Goal: Check status

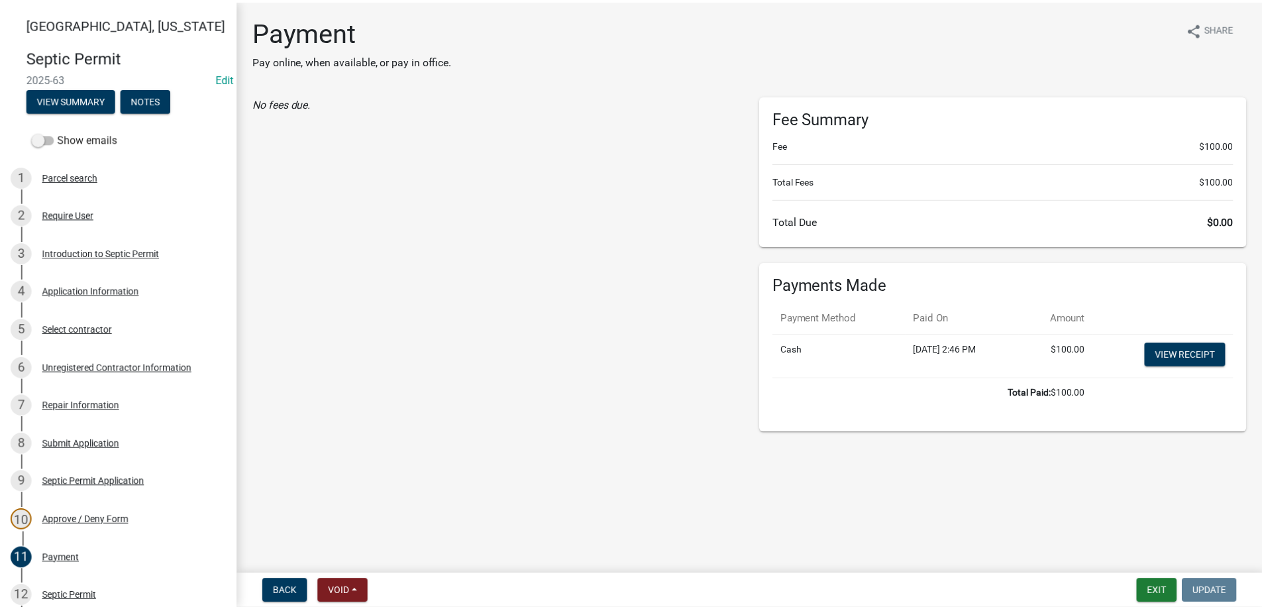
scroll to position [132, 0]
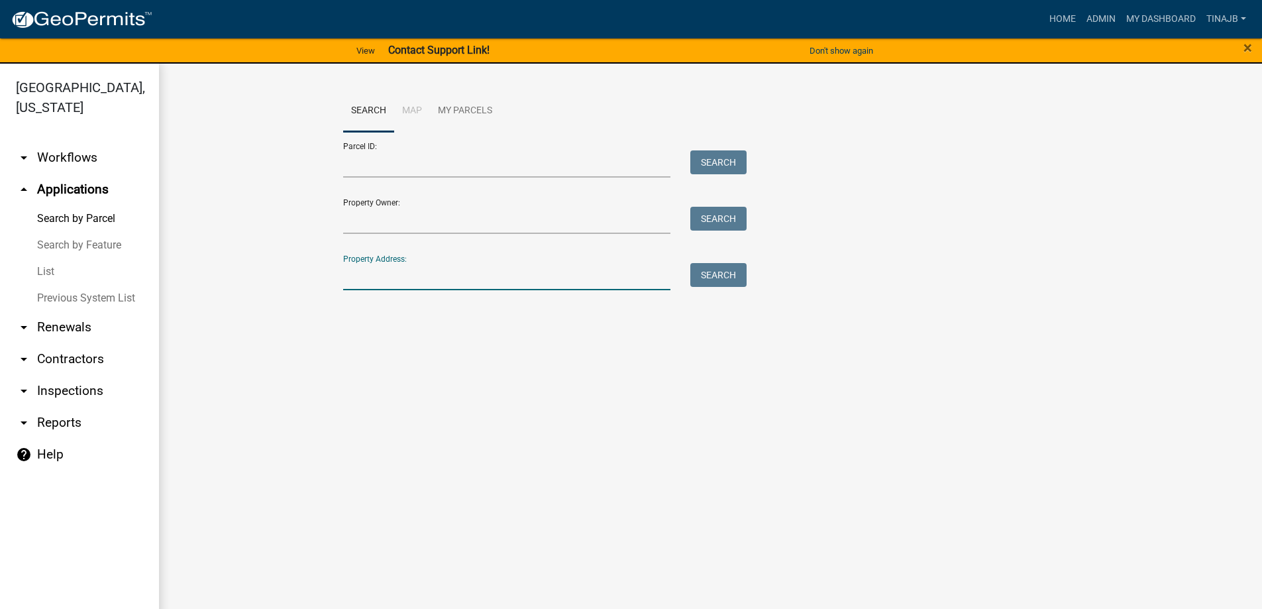
click at [372, 280] on input "Property Address:" at bounding box center [507, 276] width 328 height 27
type input "1260"
click at [725, 267] on button "Search" at bounding box center [718, 275] width 56 height 24
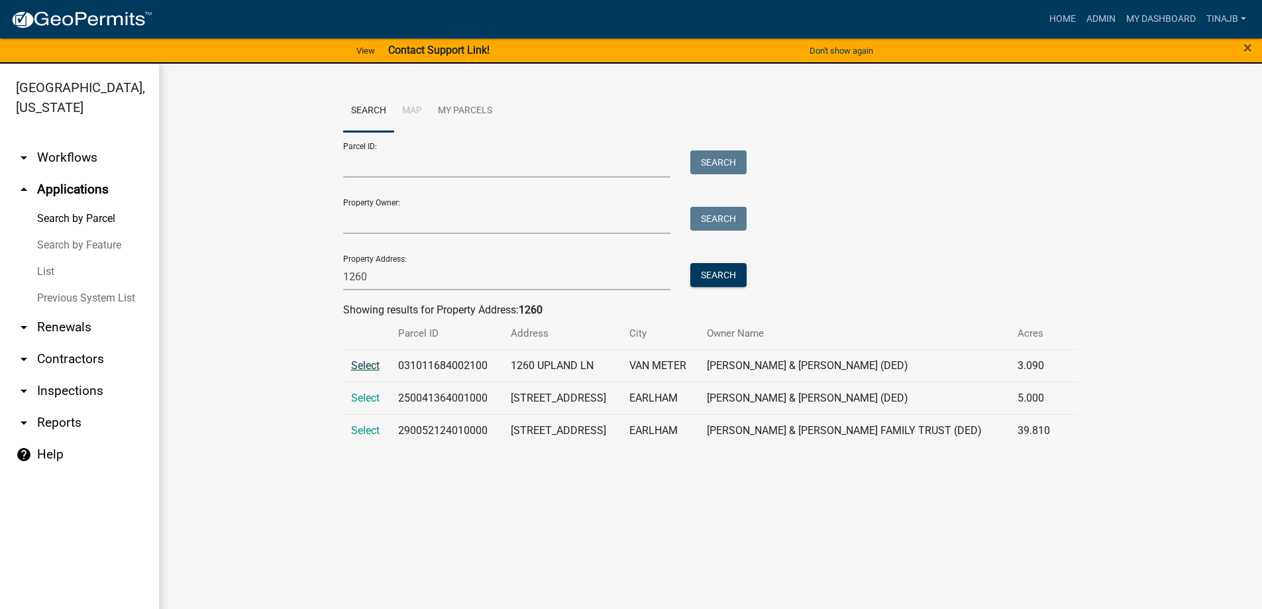
click at [367, 362] on span "Select" at bounding box center [365, 365] width 28 height 13
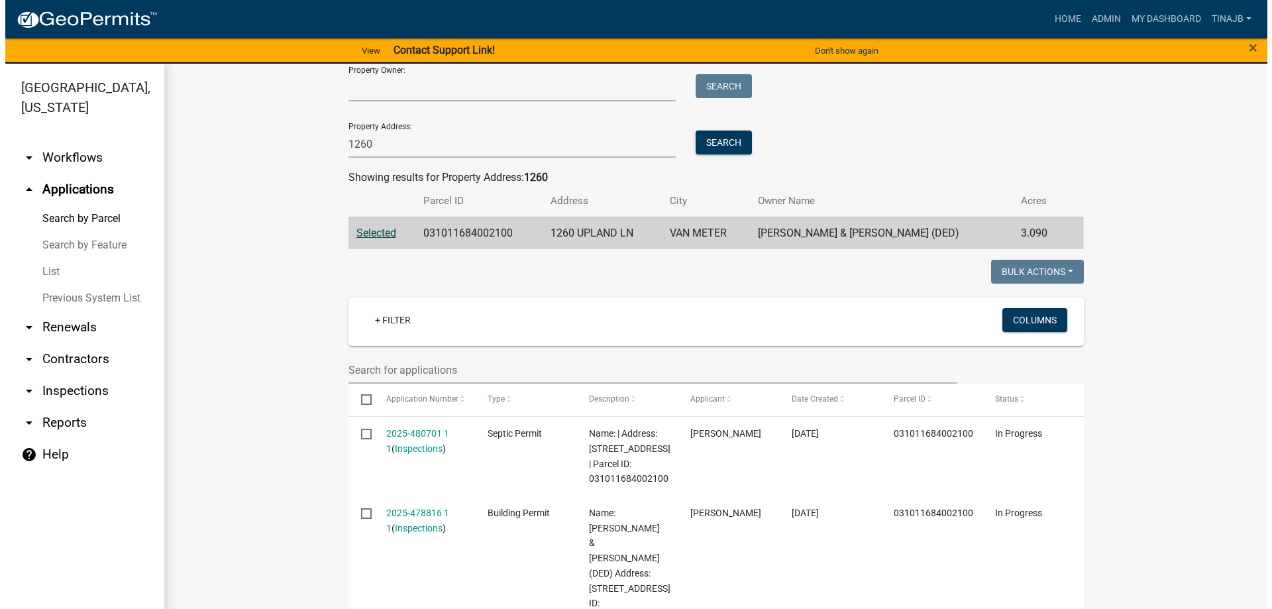
scroll to position [199, 0]
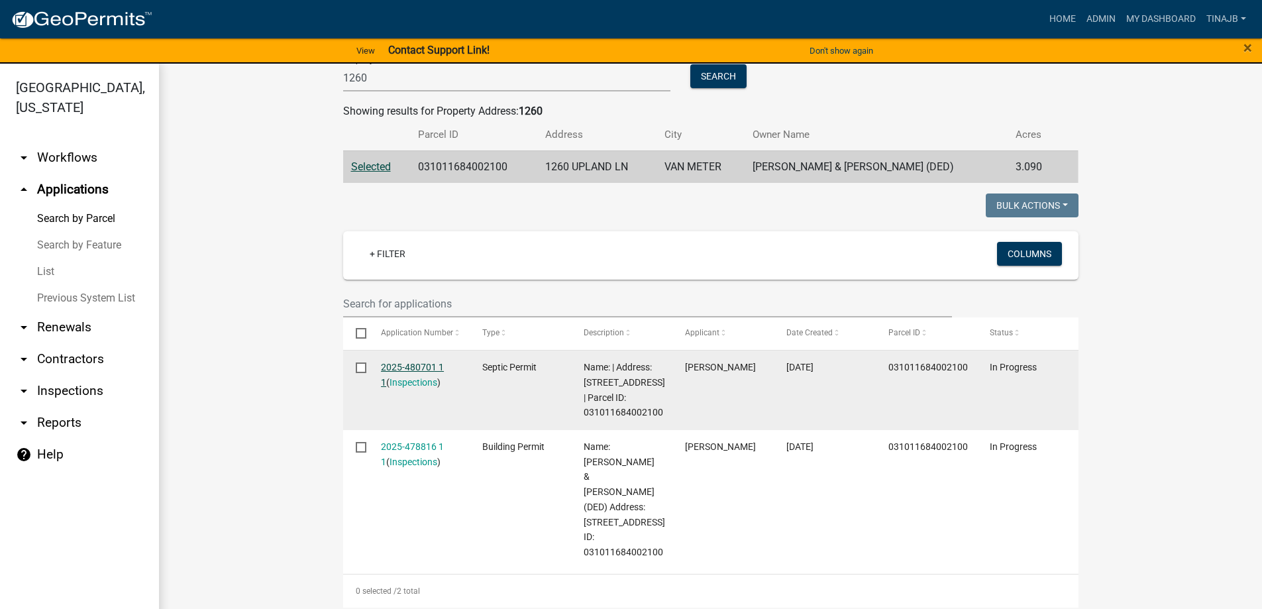
click at [417, 365] on link "2025-480701 1 1" at bounding box center [412, 375] width 63 height 26
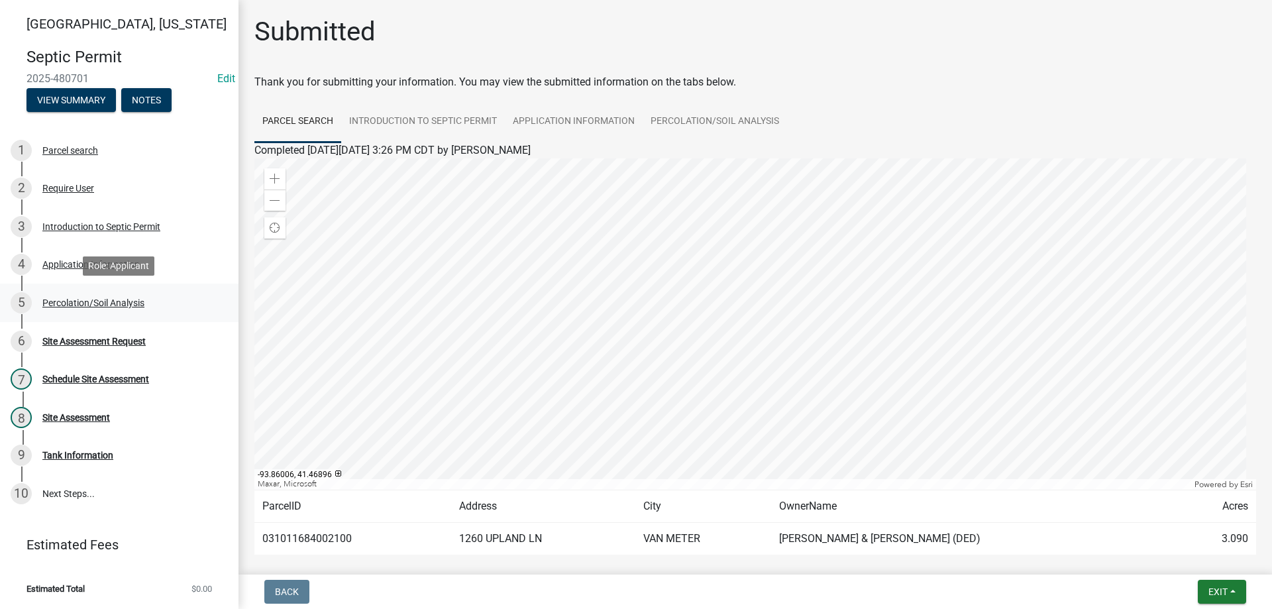
click at [114, 298] on div "Percolation/Soil Analysis" at bounding box center [93, 302] width 102 height 9
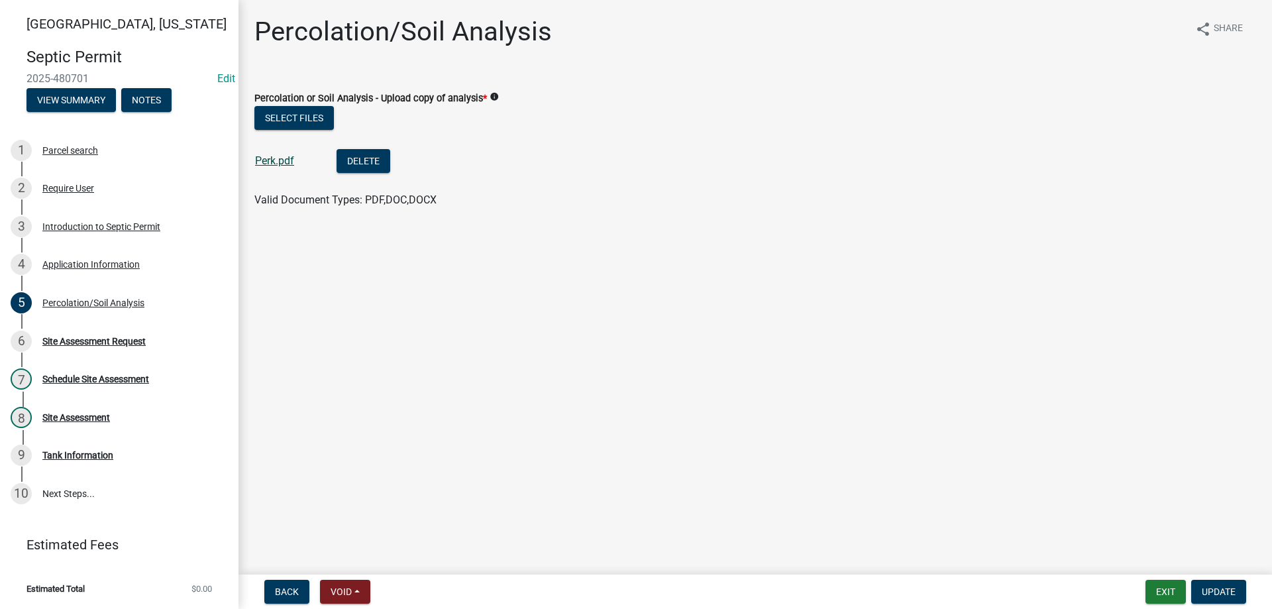
click at [285, 157] on link "Perk.pdf" at bounding box center [274, 160] width 39 height 13
click at [82, 264] on div "Application Information" at bounding box center [90, 264] width 97 height 9
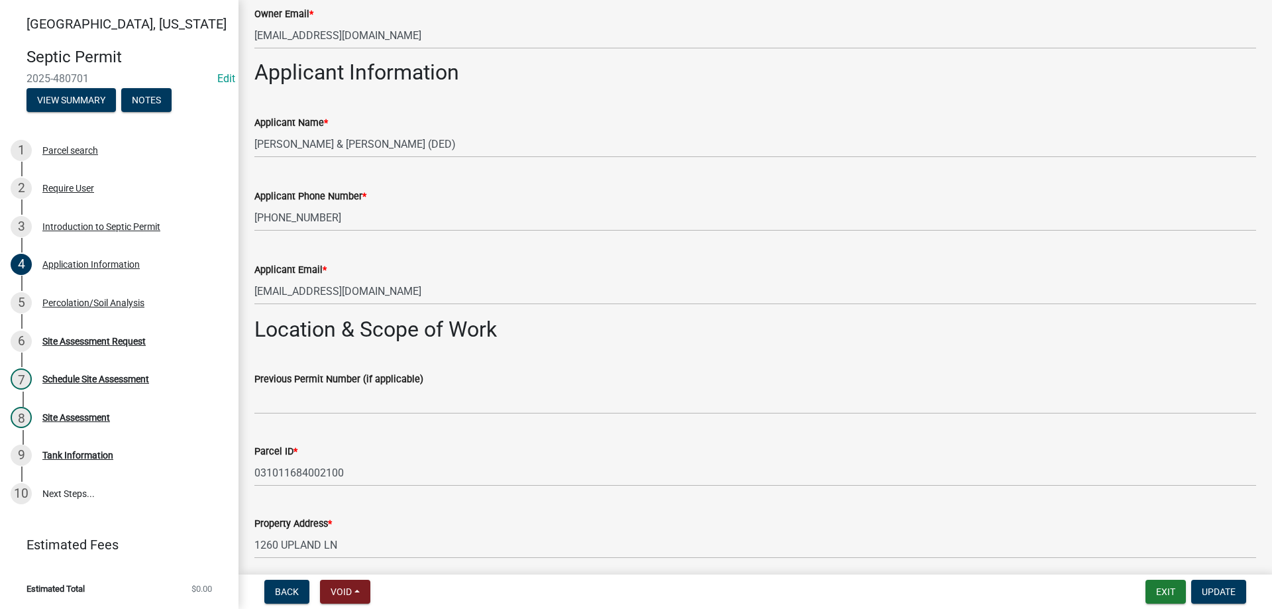
scroll to position [530, 0]
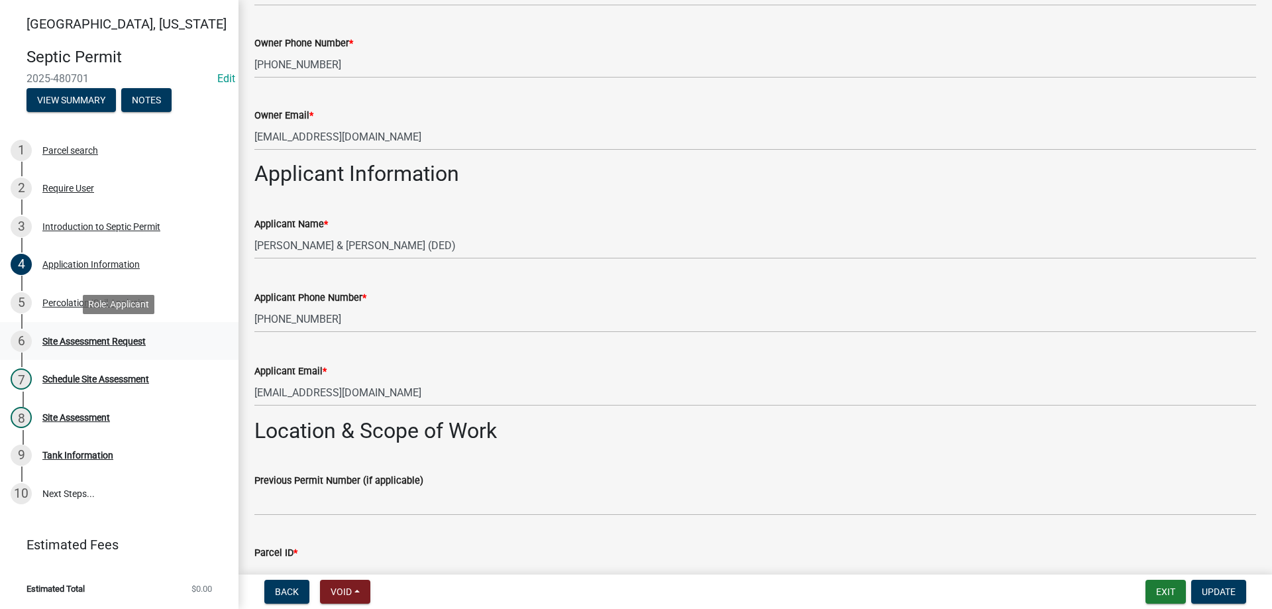
click at [95, 337] on div "Site Assessment Request" at bounding box center [93, 340] width 103 height 9
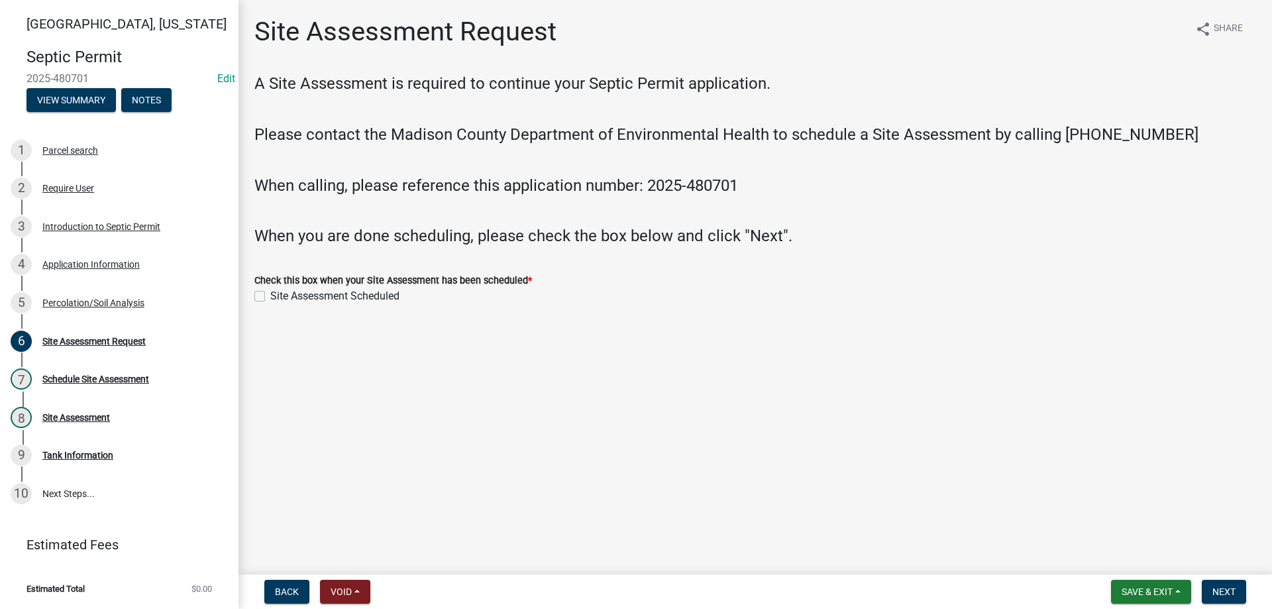
drag, startPoint x: 558, startPoint y: 361, endPoint x: 880, endPoint y: 384, distance: 323.4
click at [561, 372] on main "Site Assessment Request share Share A Site Assessment is required to continue y…" at bounding box center [754, 284] width 1033 height 569
click at [88, 264] on div "Application Information" at bounding box center [90, 264] width 97 height 9
